Goal: Information Seeking & Learning: Understand process/instructions

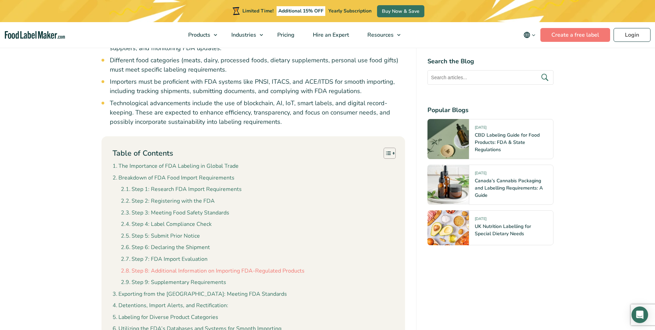
scroll to position [484, 0]
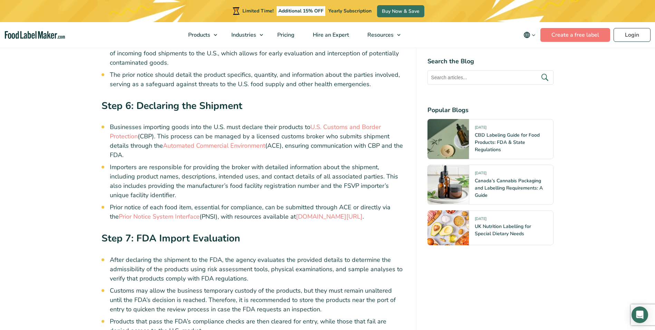
scroll to position [1518, 0]
